Goal: Task Accomplishment & Management: Use online tool/utility

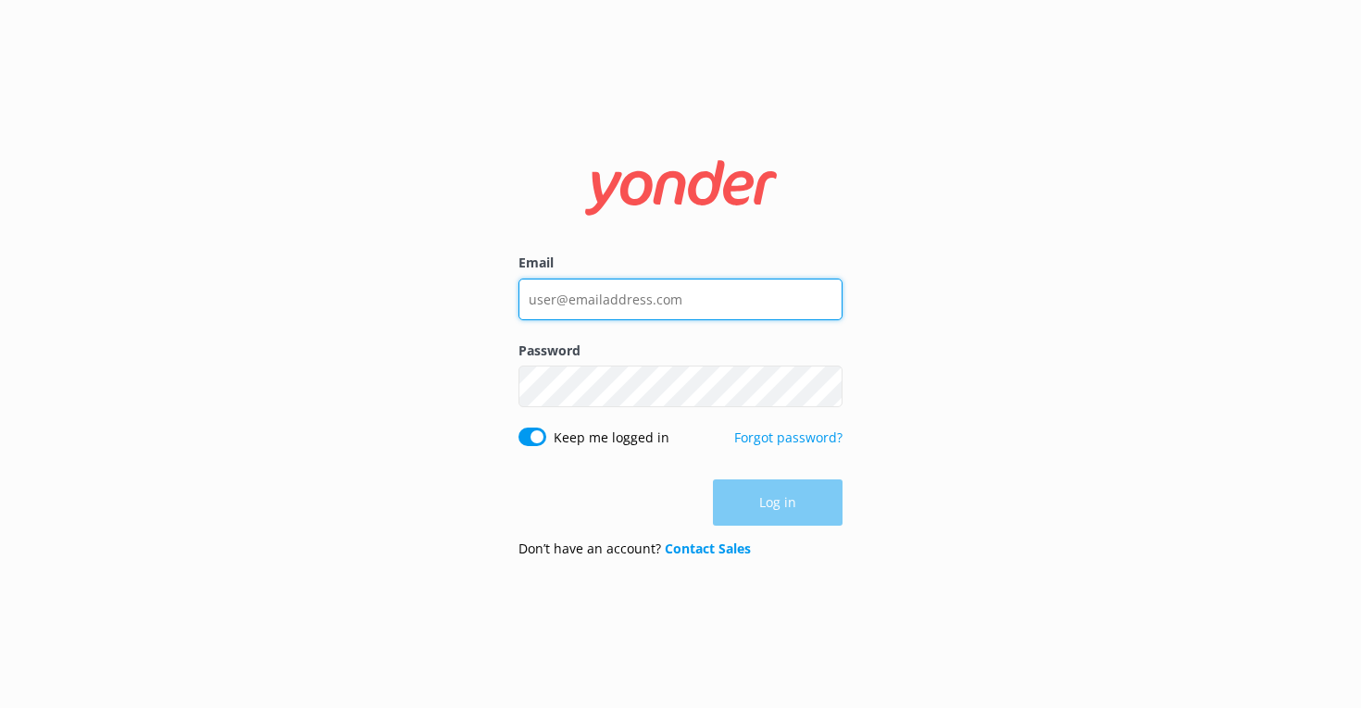
type input "[EMAIL_ADDRESS][DOMAIN_NAME]"
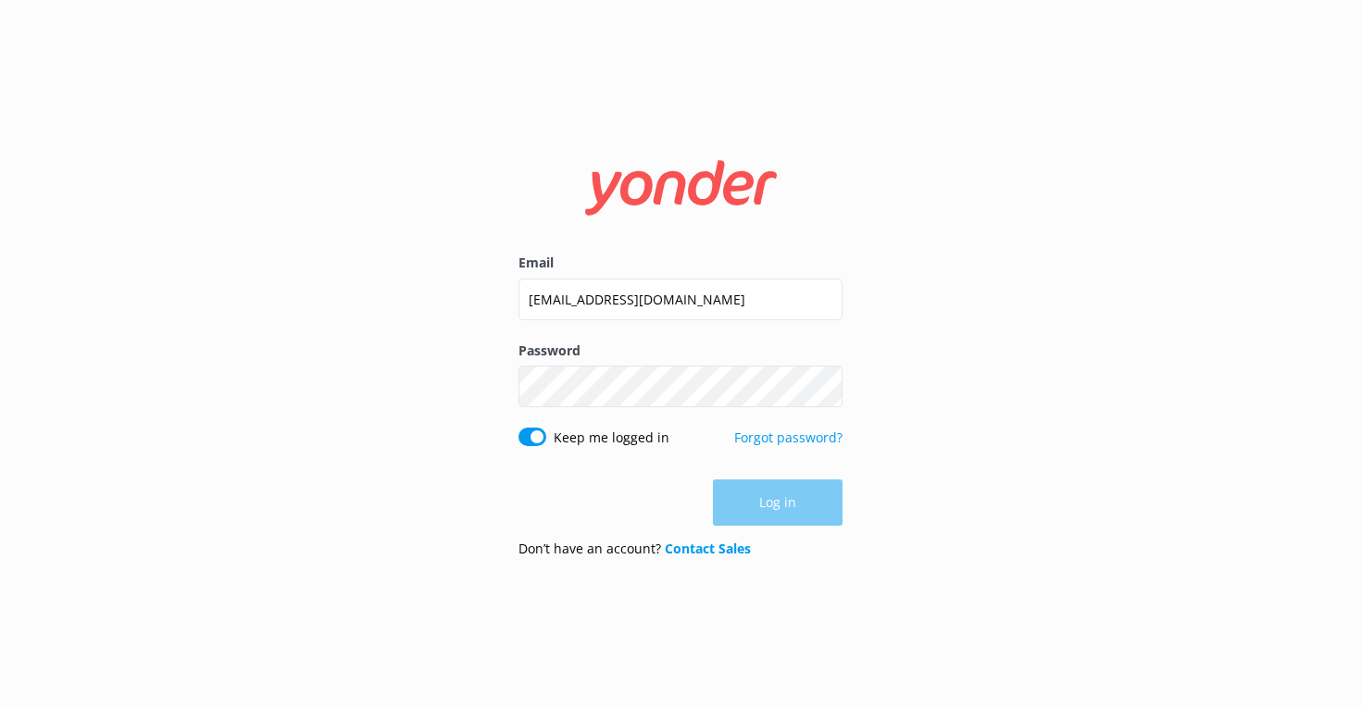
click at [665, 443] on div "Keep me logged in" at bounding box center [616, 438] width 125 height 20
click at [760, 490] on button "Log in" at bounding box center [778, 504] width 130 height 46
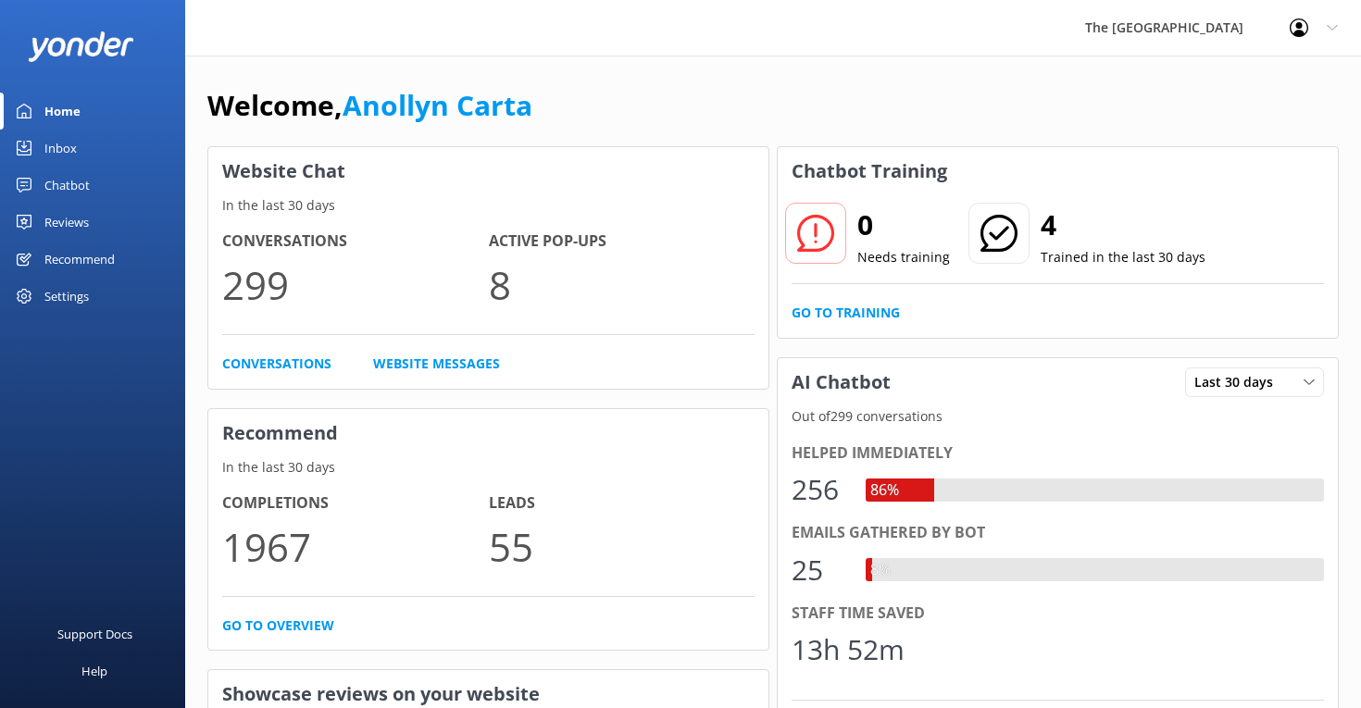
click at [71, 152] on div "Inbox" at bounding box center [60, 148] width 32 height 37
